Goal: Information Seeking & Learning: Learn about a topic

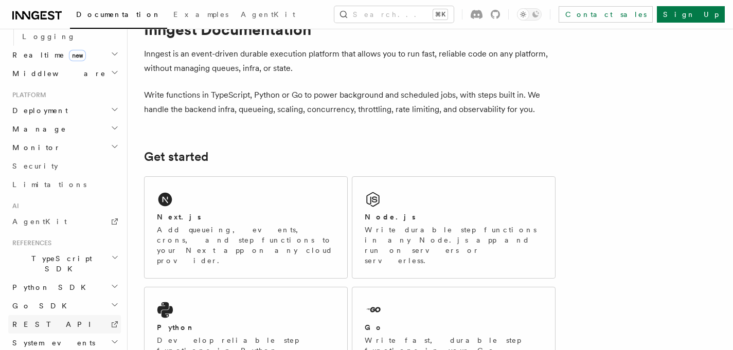
scroll to position [38, 0]
click at [26, 320] on span "REST API" at bounding box center [55, 324] width 87 height 8
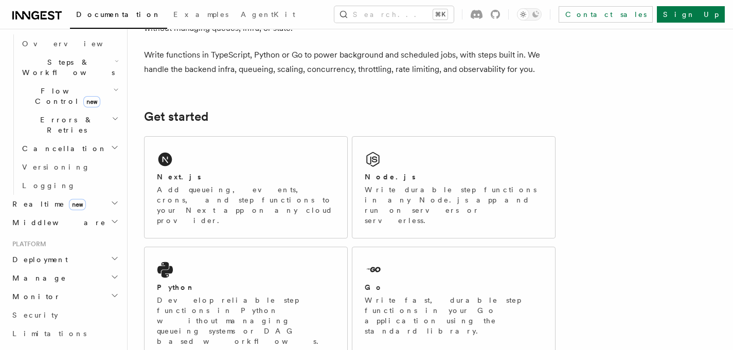
scroll to position [321, 0]
click at [53, 271] on h2 "Manage" at bounding box center [64, 280] width 113 height 19
click at [47, 295] on span "Environments" at bounding box center [66, 299] width 89 height 8
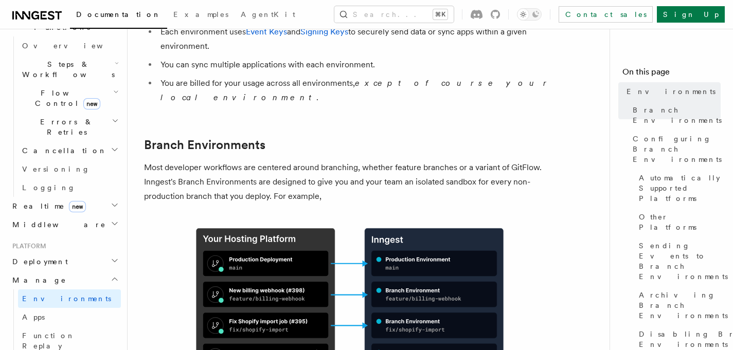
scroll to position [329, 0]
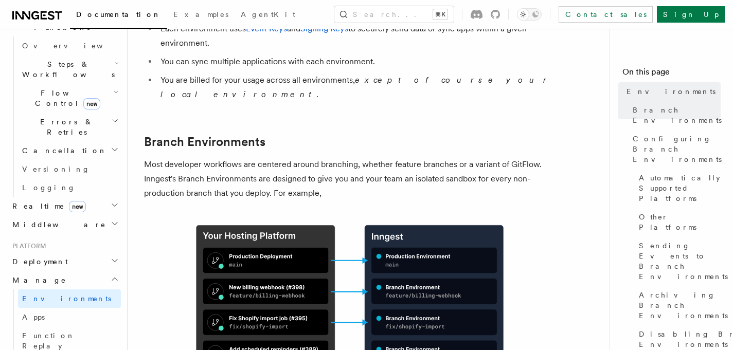
click at [44, 215] on h2 "Middleware" at bounding box center [64, 224] width 113 height 19
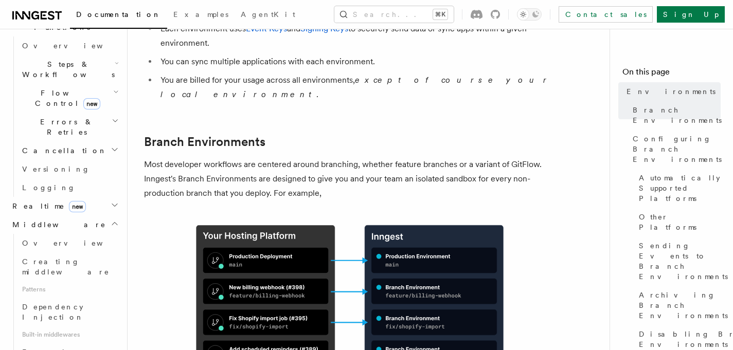
click at [40, 220] on span "Middleware" at bounding box center [57, 225] width 98 height 10
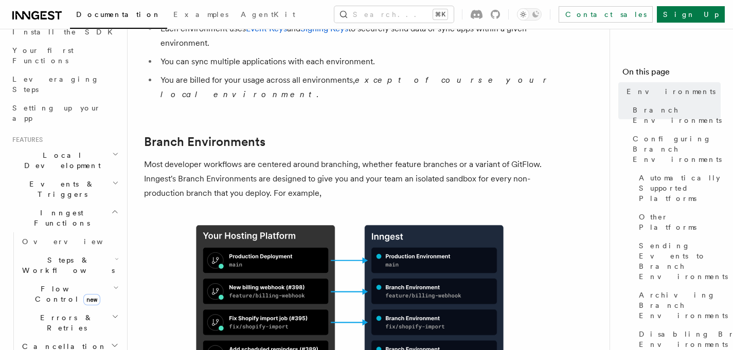
scroll to position [121, 0]
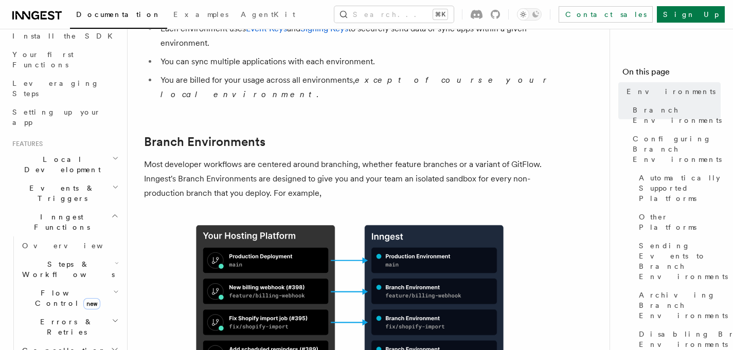
click at [45, 183] on span "Events & Triggers" at bounding box center [60, 193] width 104 height 21
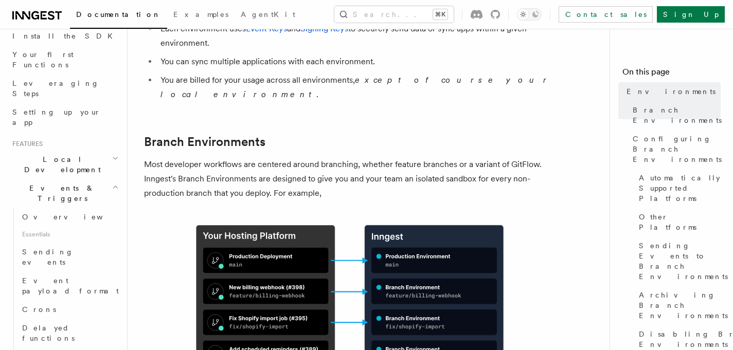
click at [45, 183] on span "Events & Triggers" at bounding box center [60, 193] width 104 height 21
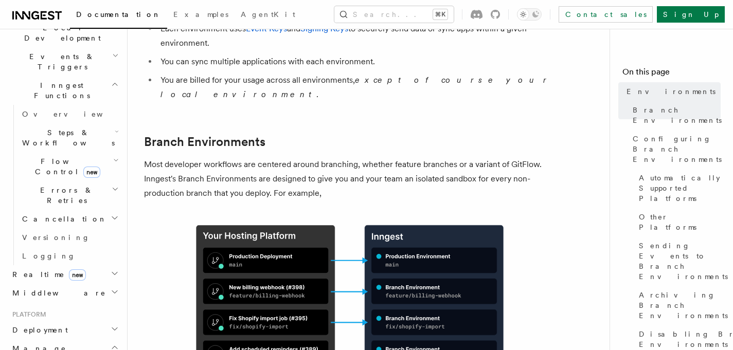
scroll to position [254, 0]
click at [57, 320] on h2 "Deployment" at bounding box center [64, 329] width 113 height 19
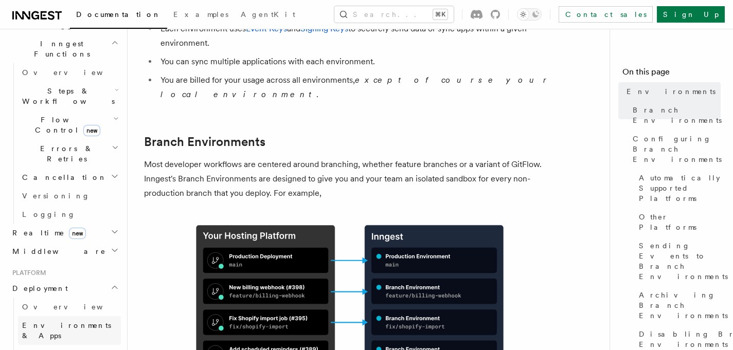
scroll to position [300, 0]
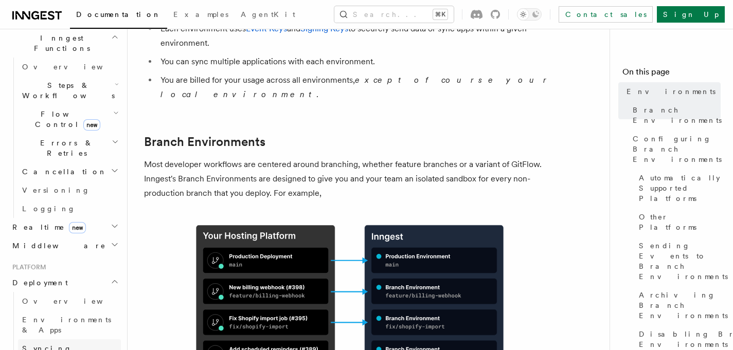
click at [44, 345] on span "Syncing" at bounding box center [47, 349] width 50 height 8
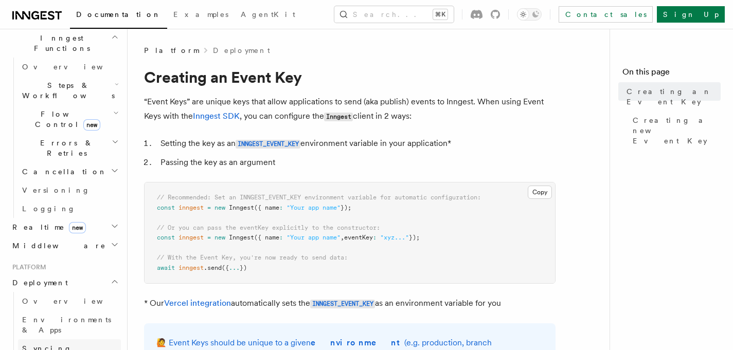
click at [29, 345] on span "Syncing" at bounding box center [47, 349] width 50 height 8
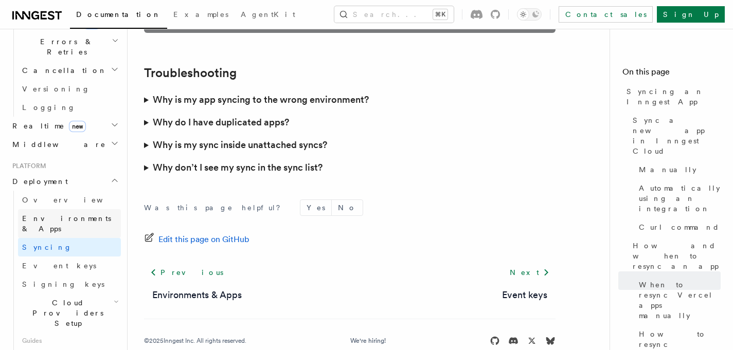
scroll to position [403, 0]
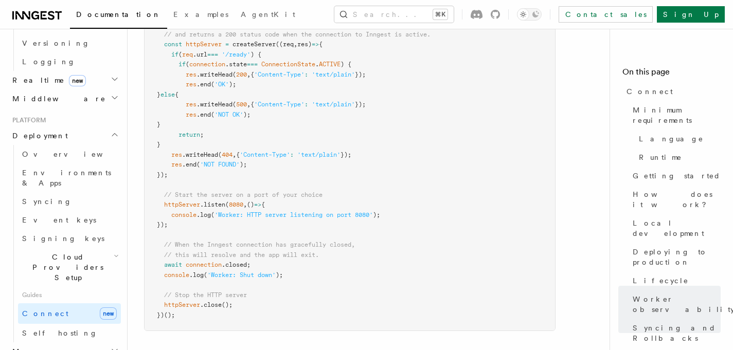
scroll to position [4626, 0]
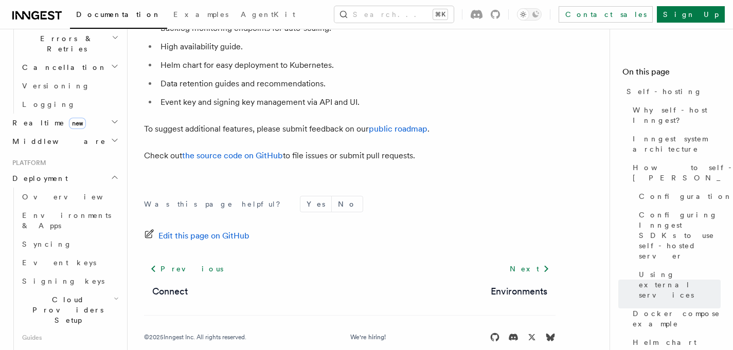
scroll to position [396, 0]
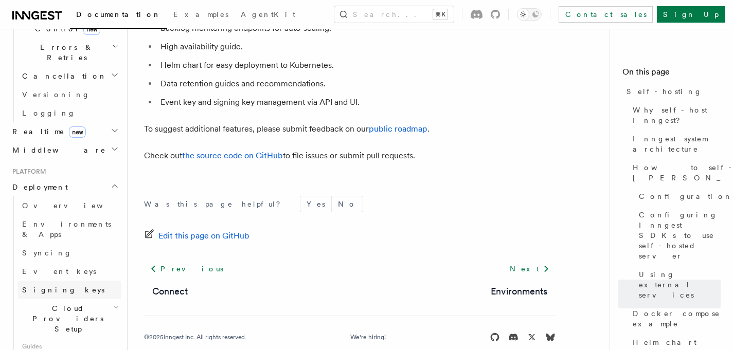
click at [44, 286] on span "Signing keys" at bounding box center [63, 290] width 82 height 8
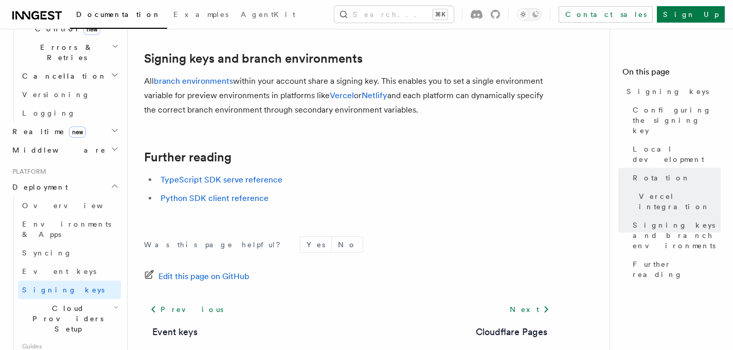
scroll to position [1205, 0]
